Goal: Navigation & Orientation: Find specific page/section

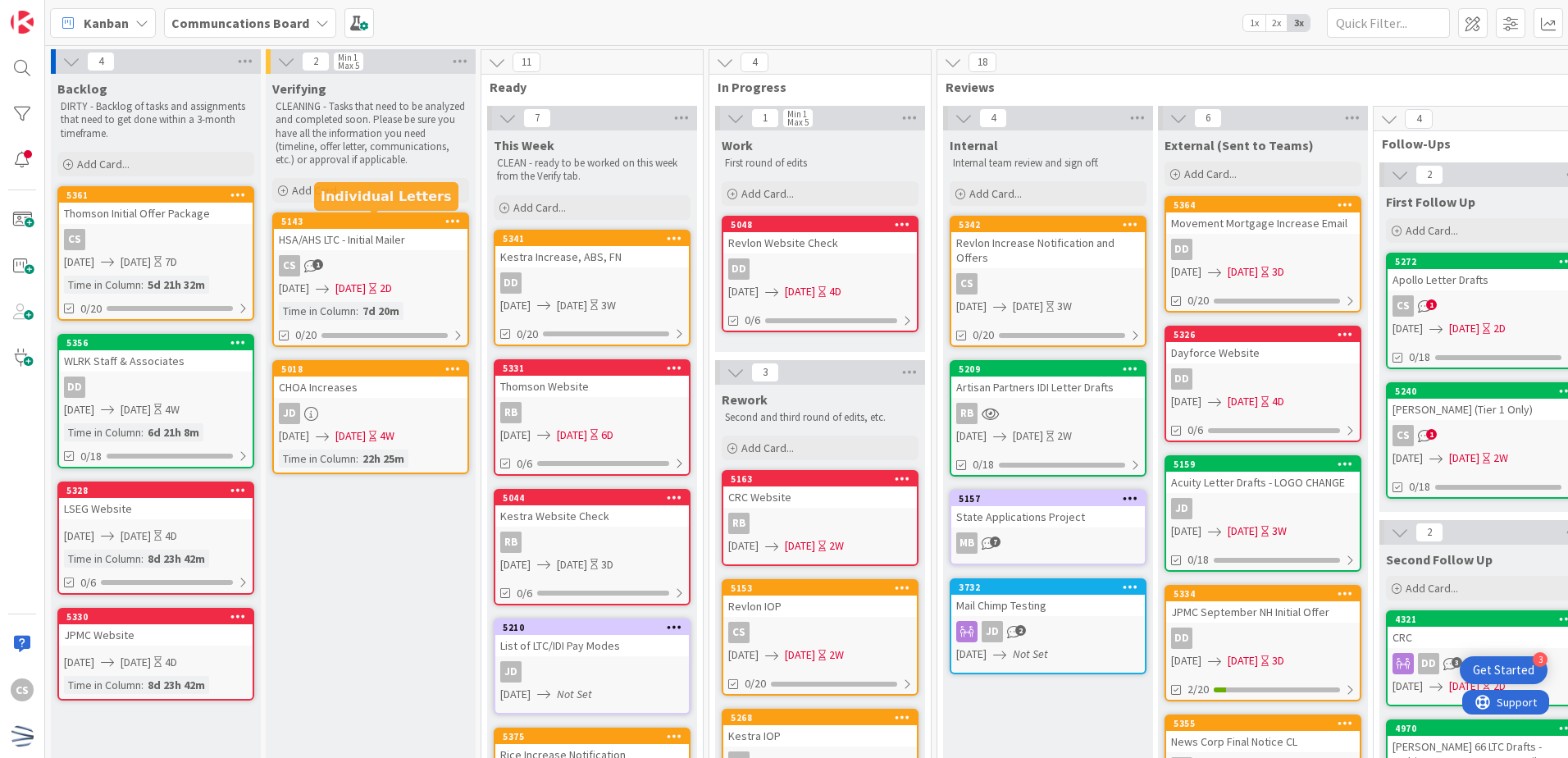
click at [388, 253] on div "5143 HSA/AHS LTC - Initial Mailer CS 1 10/13/2025 10/15/2025 2D Time in Column …" at bounding box center [371, 279] width 197 height 134
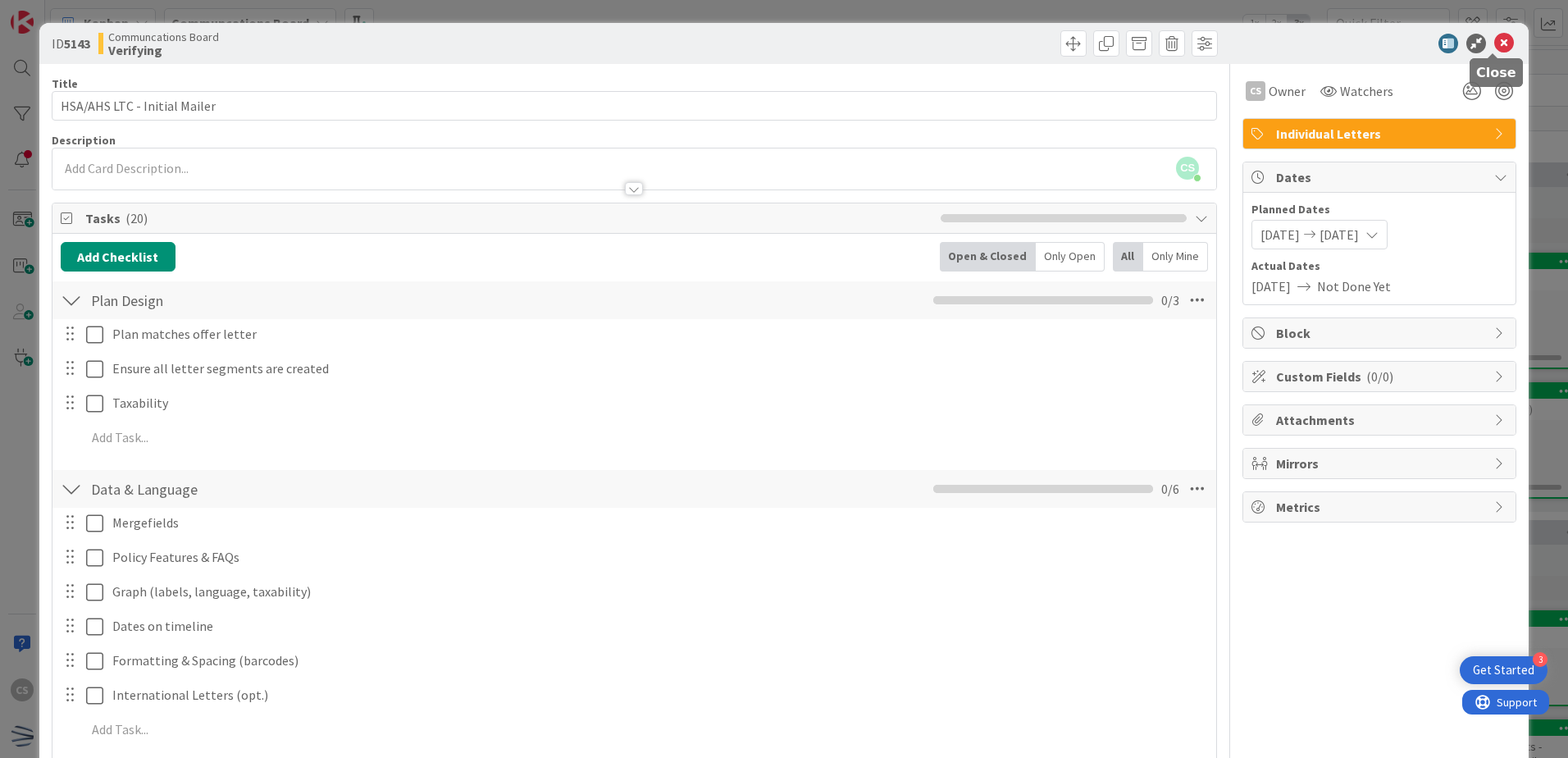
click at [1498, 41] on icon at bounding box center [1504, 44] width 19 height 19
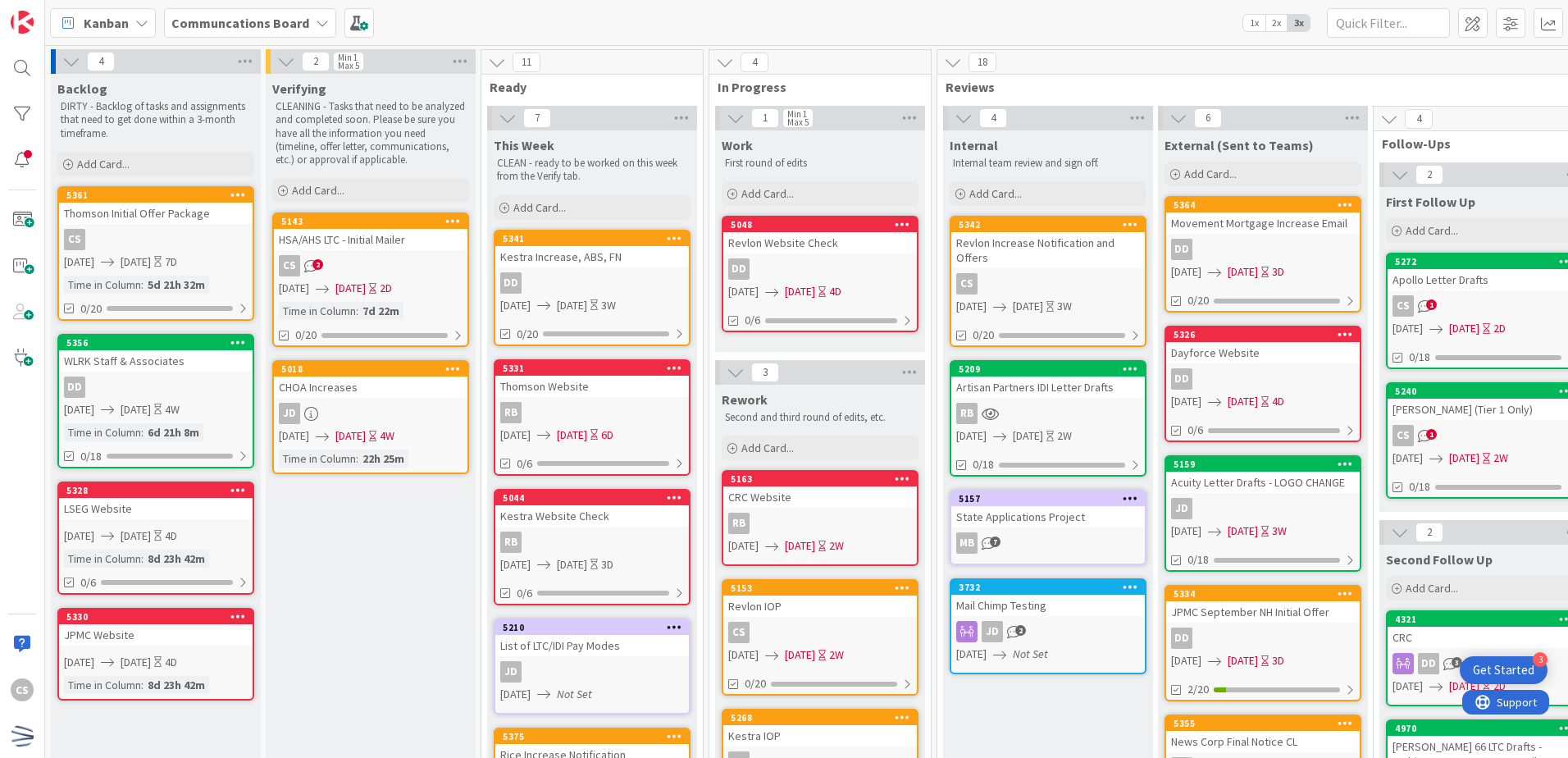
click at [575, 281] on div "DD" at bounding box center [592, 283] width 194 height 21
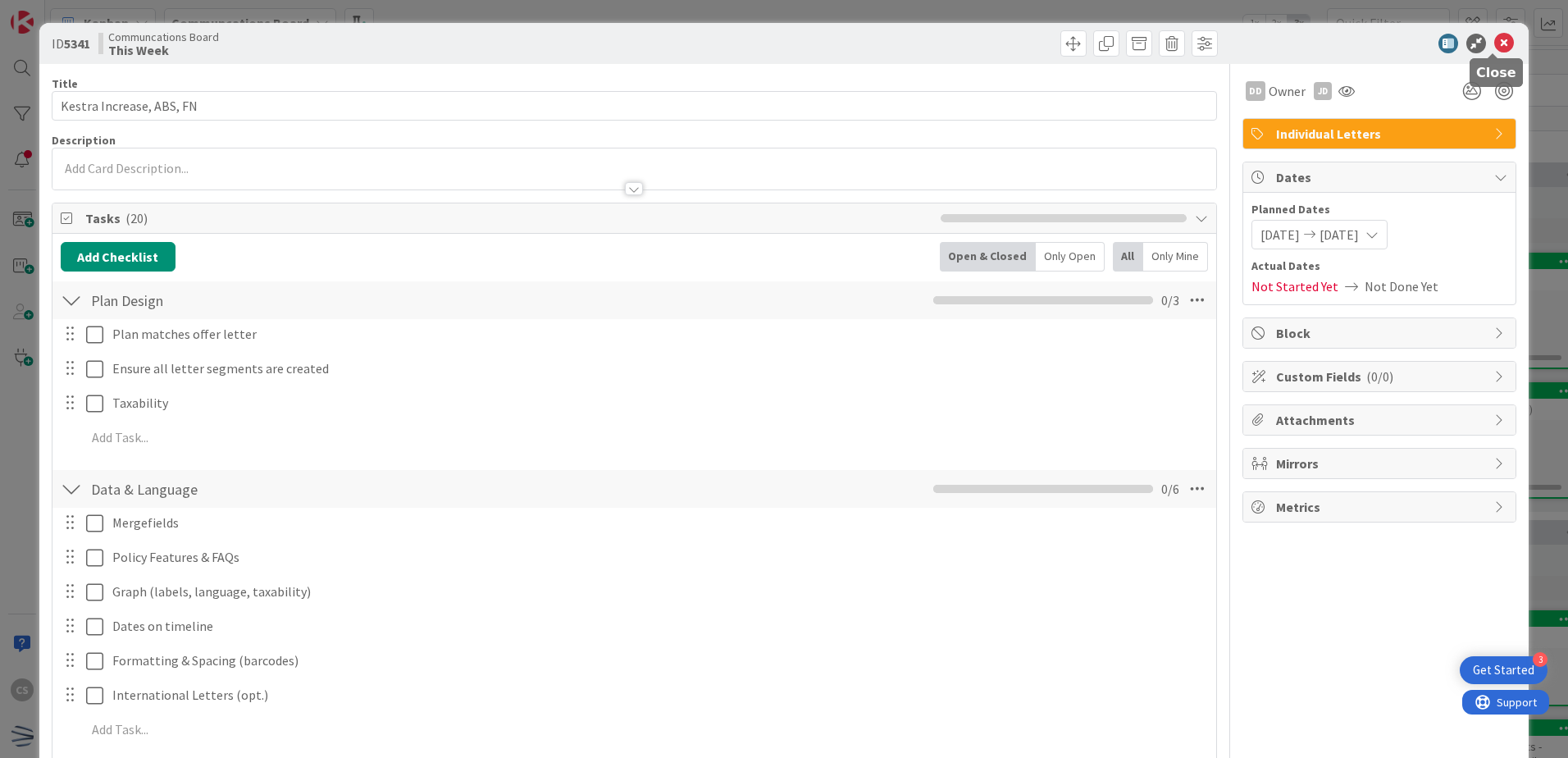
click at [1497, 42] on icon at bounding box center [1504, 44] width 19 height 19
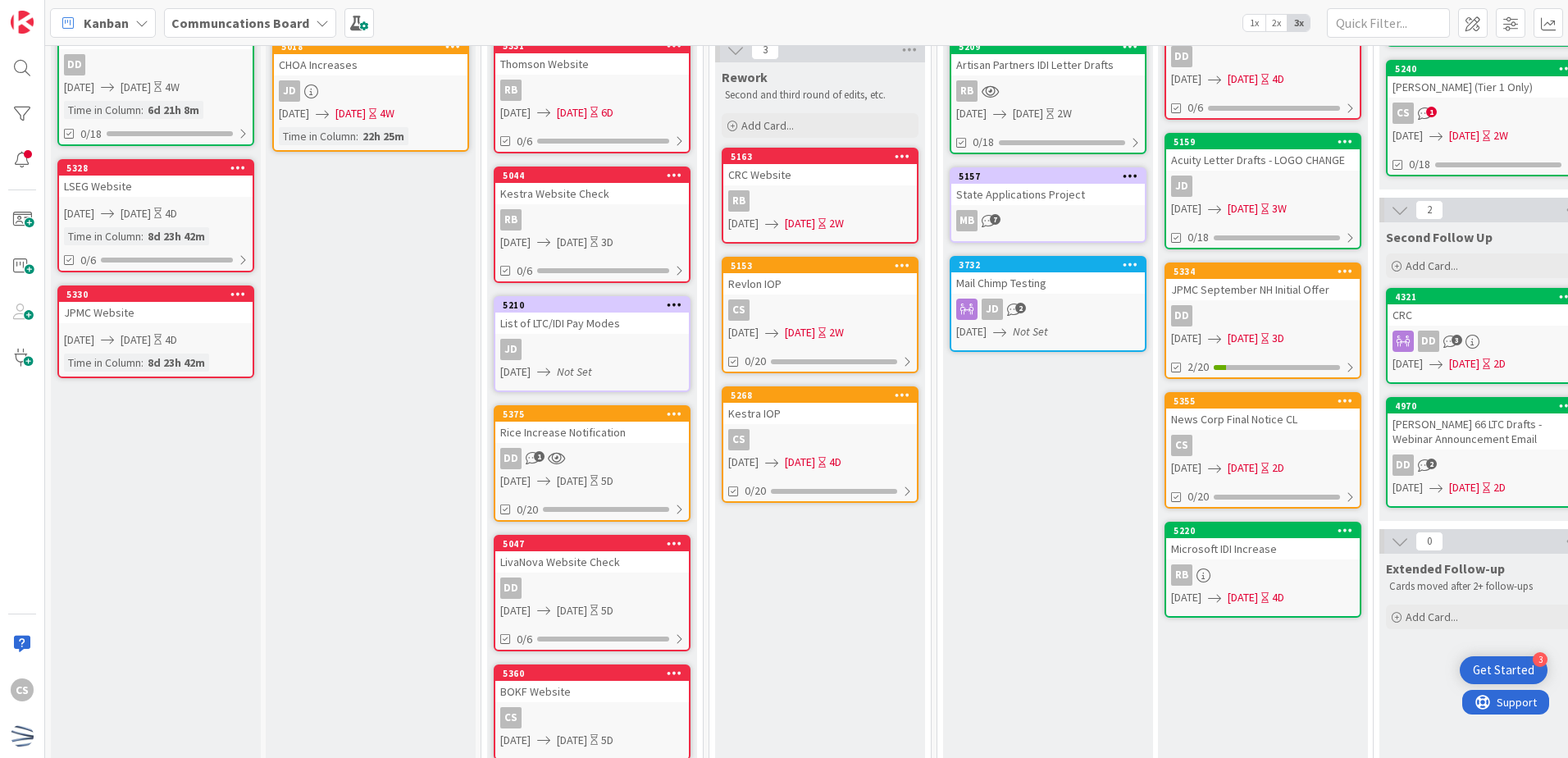
scroll to position [328, 0]
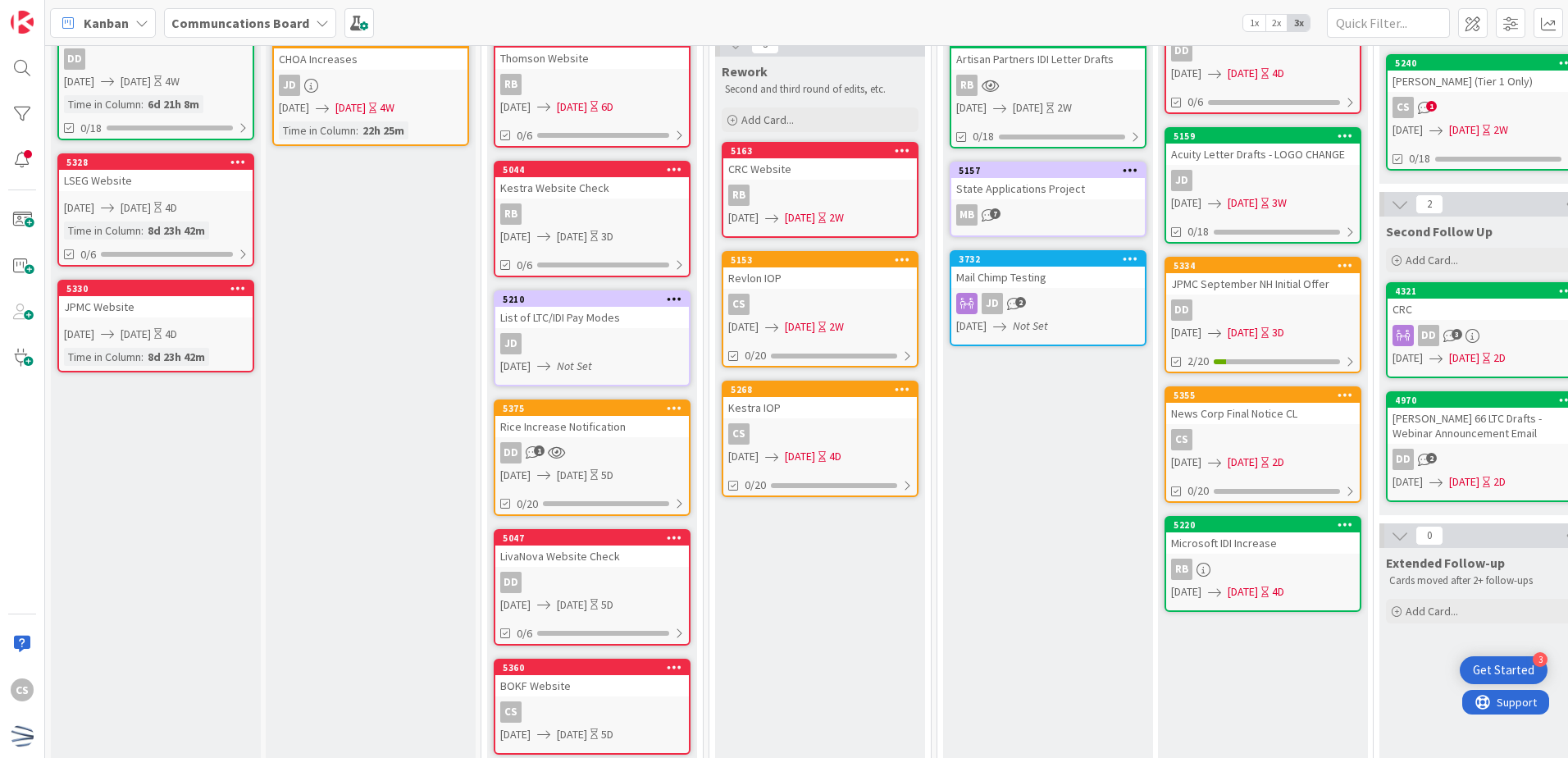
click at [620, 446] on div "DD 1" at bounding box center [592, 452] width 194 height 21
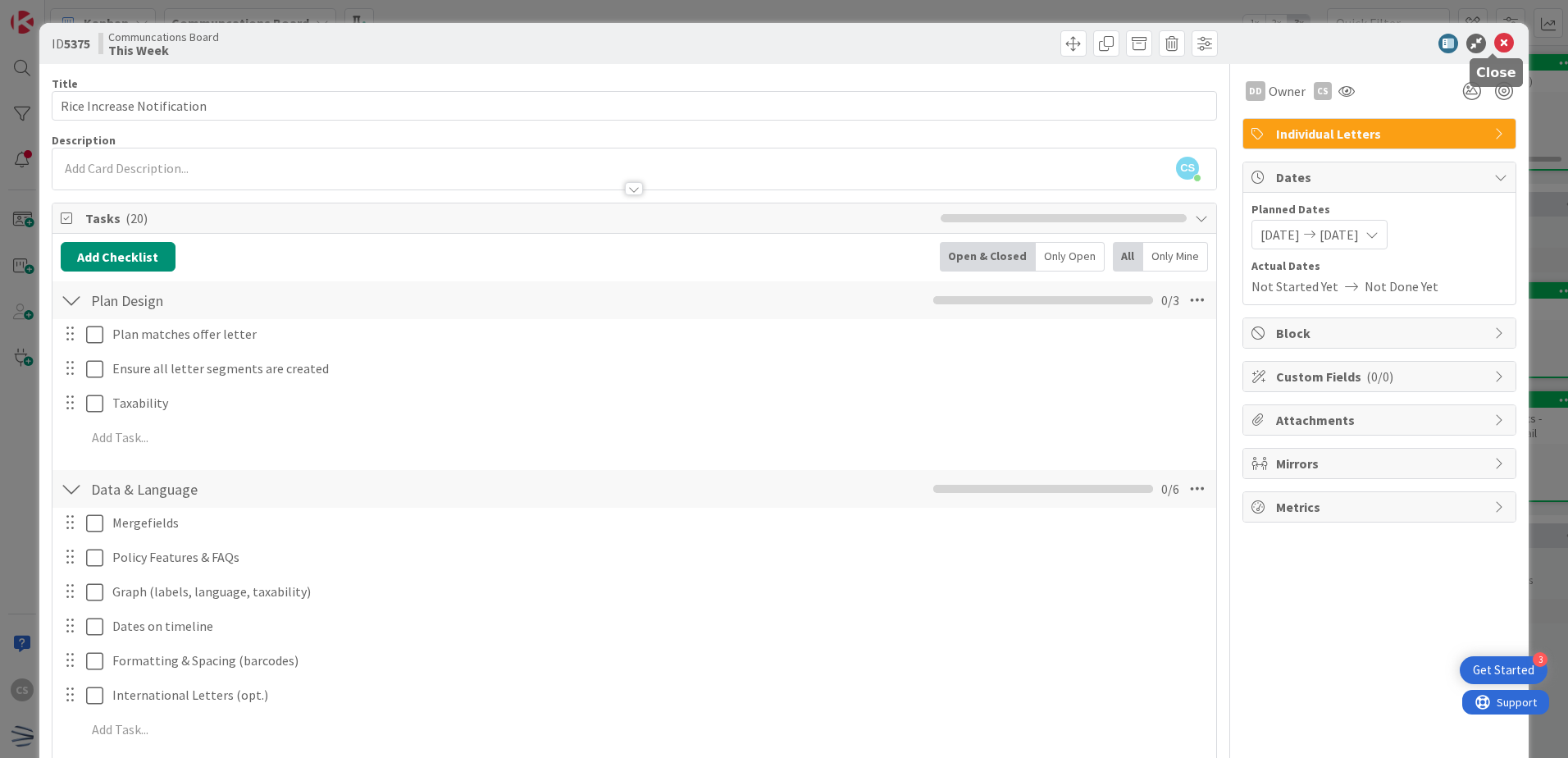
click at [1494, 41] on icon at bounding box center [1504, 44] width 19 height 19
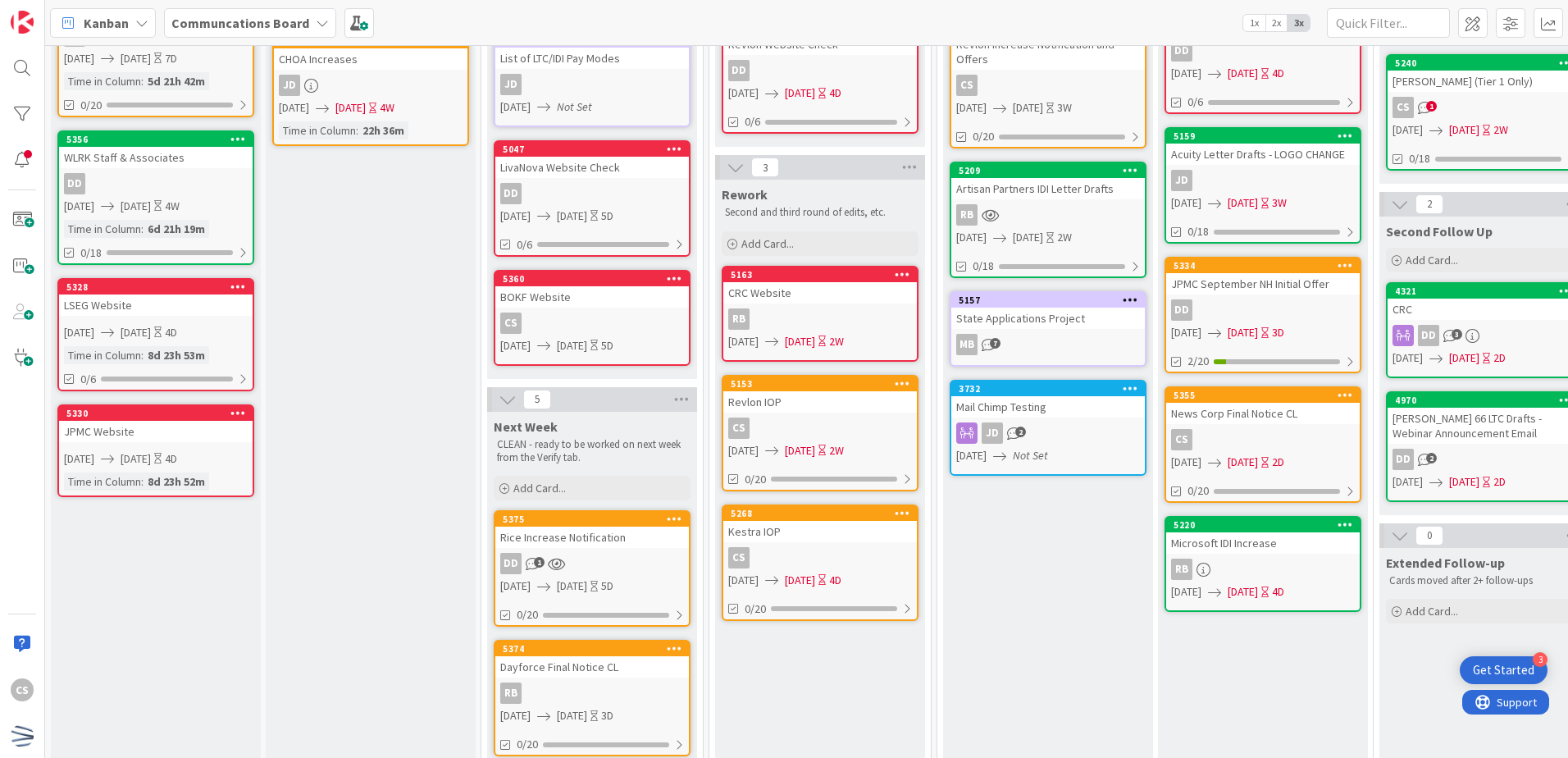
scroll to position [452, 0]
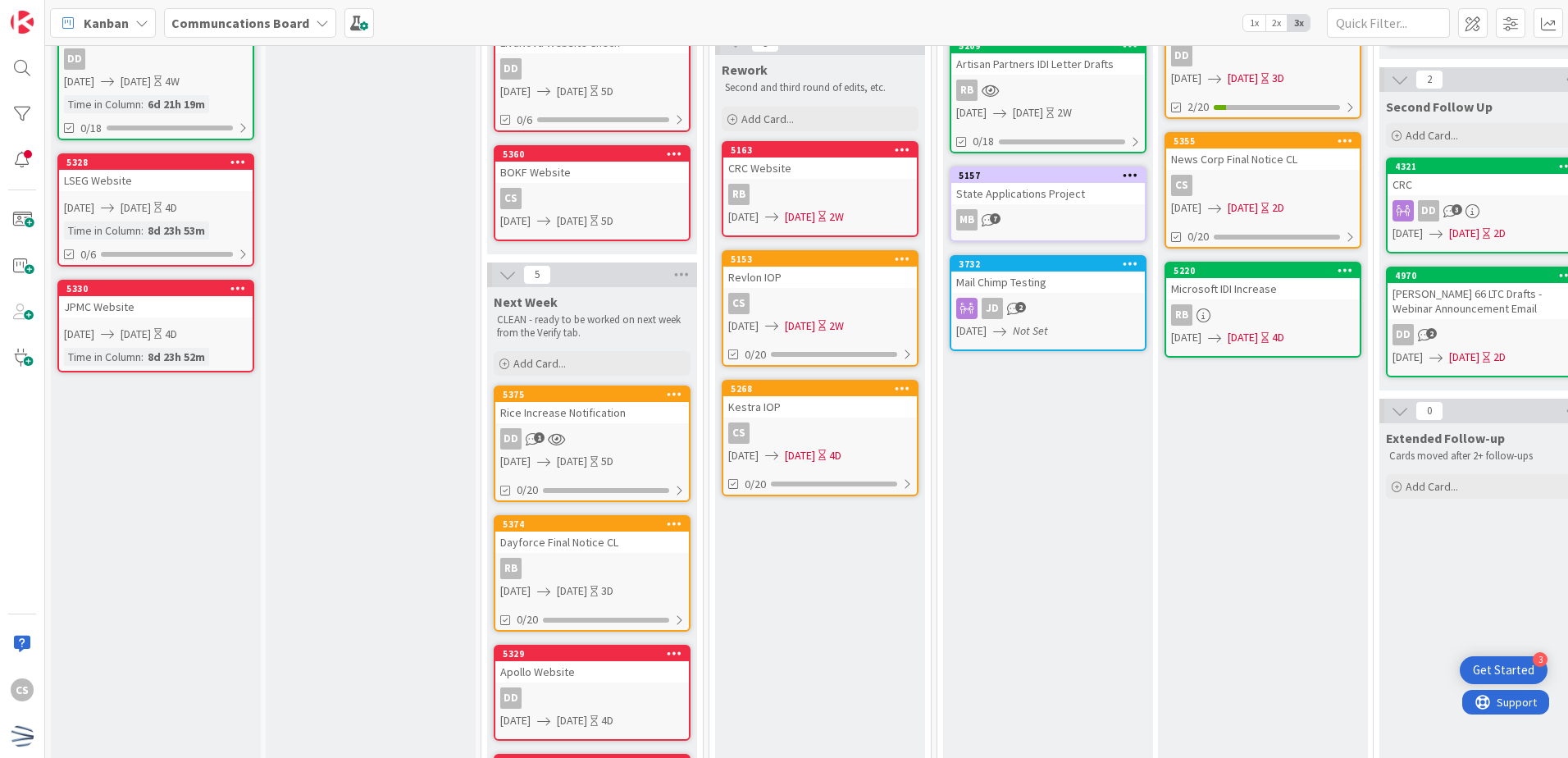
click at [825, 422] on div "CS" at bounding box center [820, 433] width 194 height 21
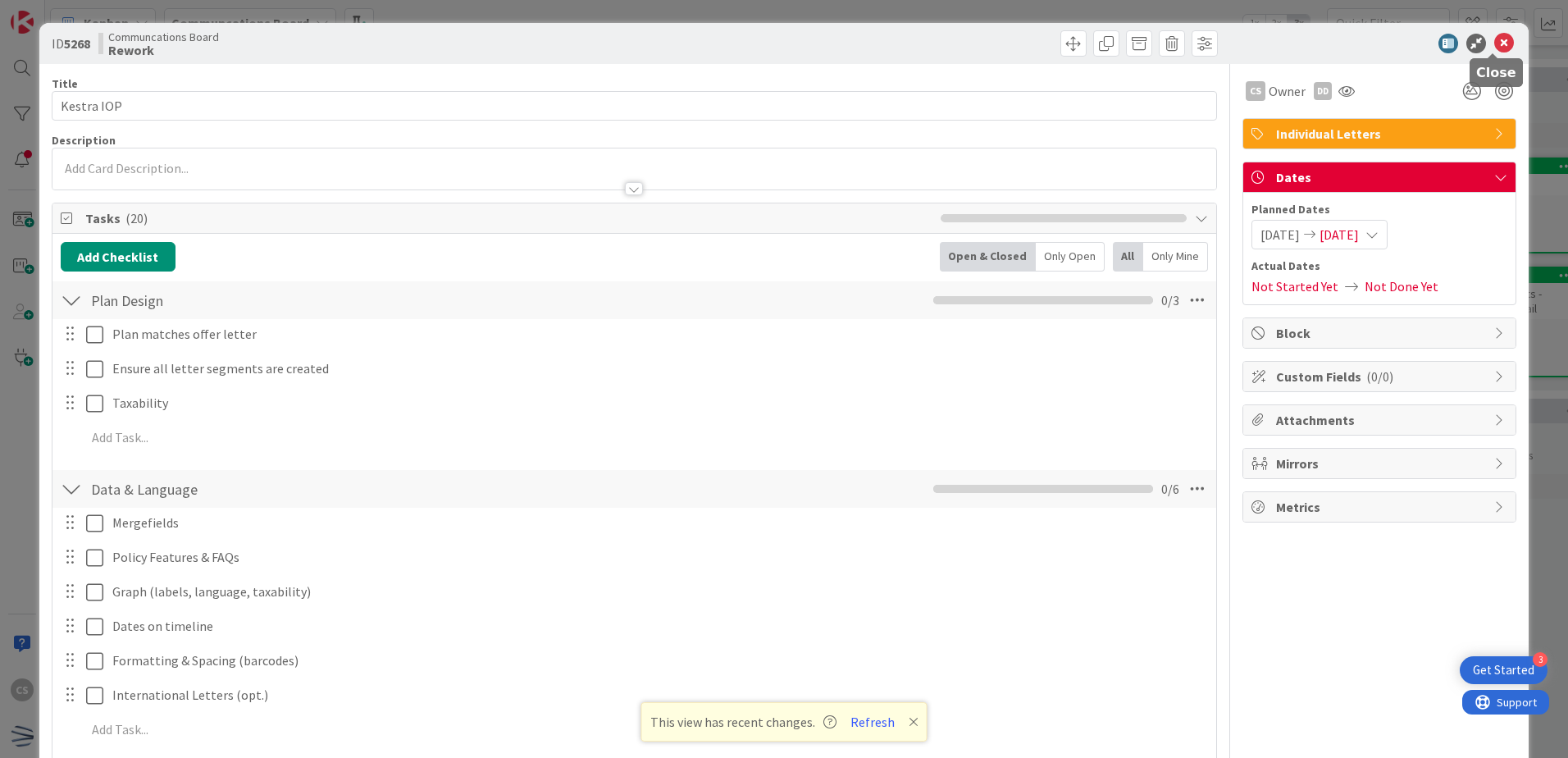
click at [1495, 43] on icon at bounding box center [1504, 44] width 19 height 19
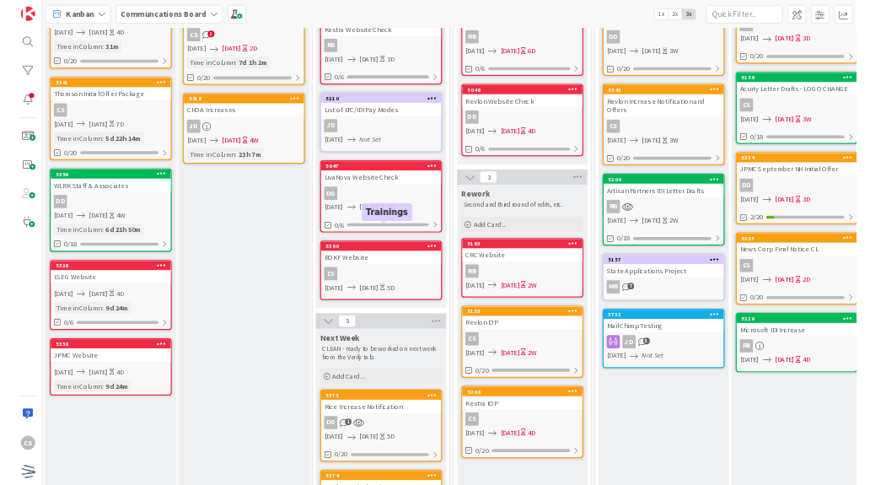
scroll to position [421, 0]
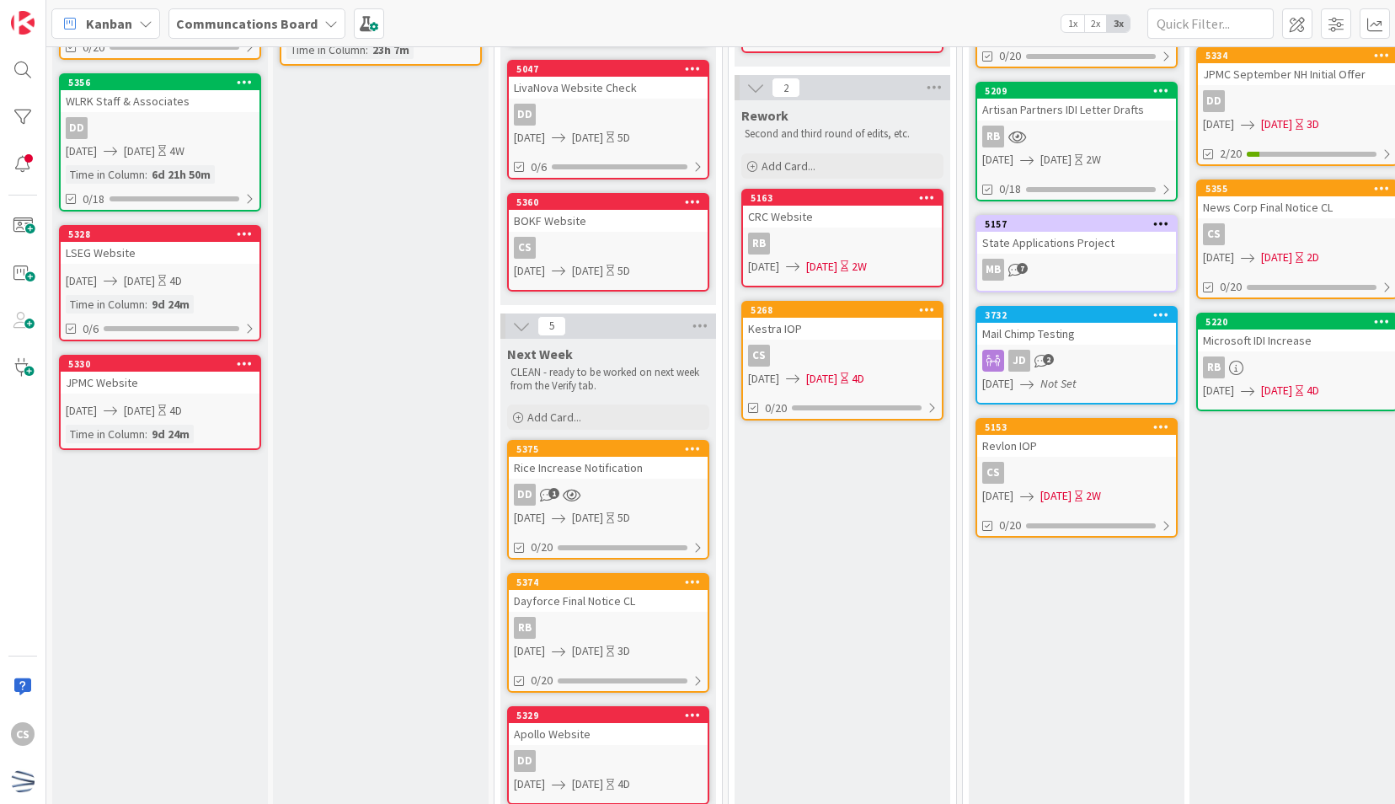
click at [884, 8] on div "Kanban Communcations Board 1x 2x 3x" at bounding box center [720, 23] width 1349 height 46
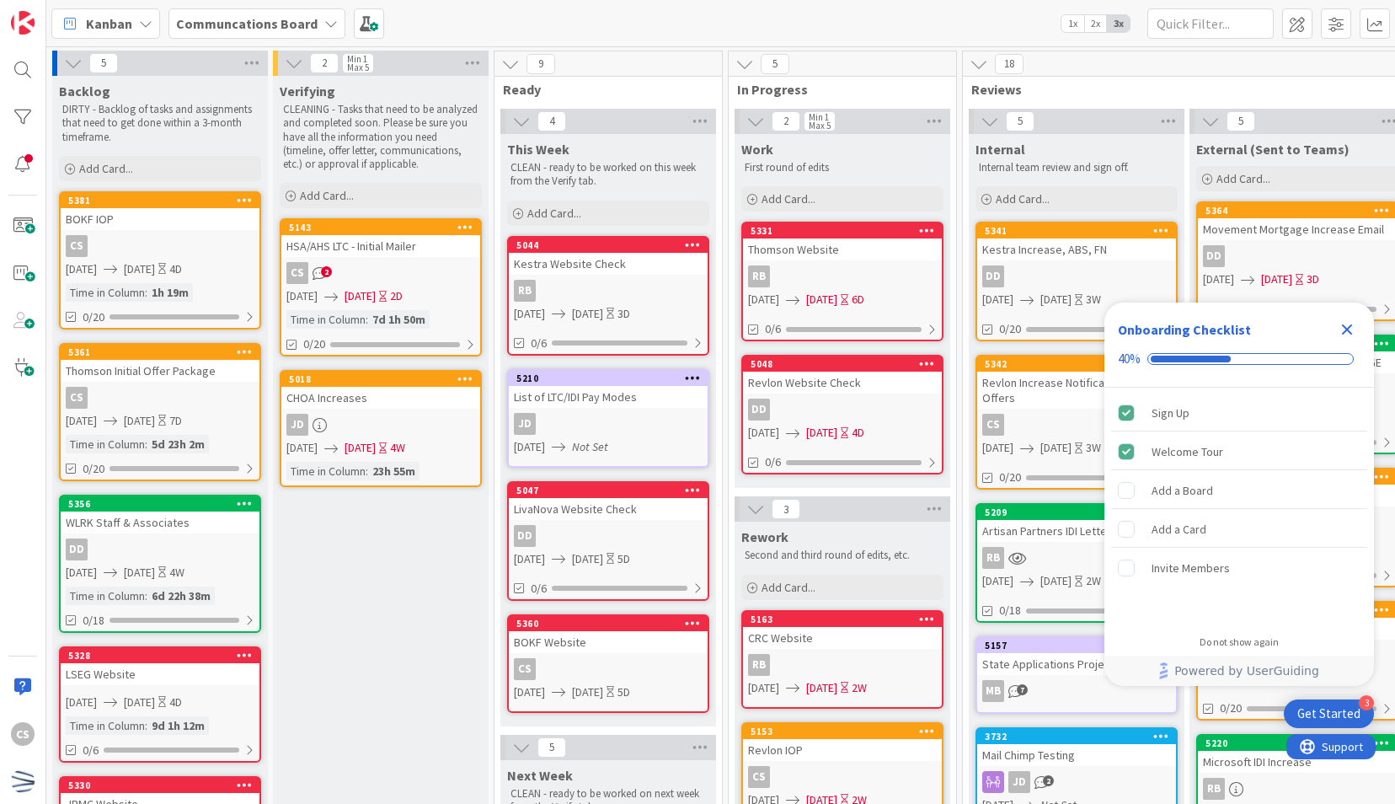
click at [1347, 331] on icon "Close Checklist" at bounding box center [1347, 329] width 20 height 20
